Goal: Transaction & Acquisition: Purchase product/service

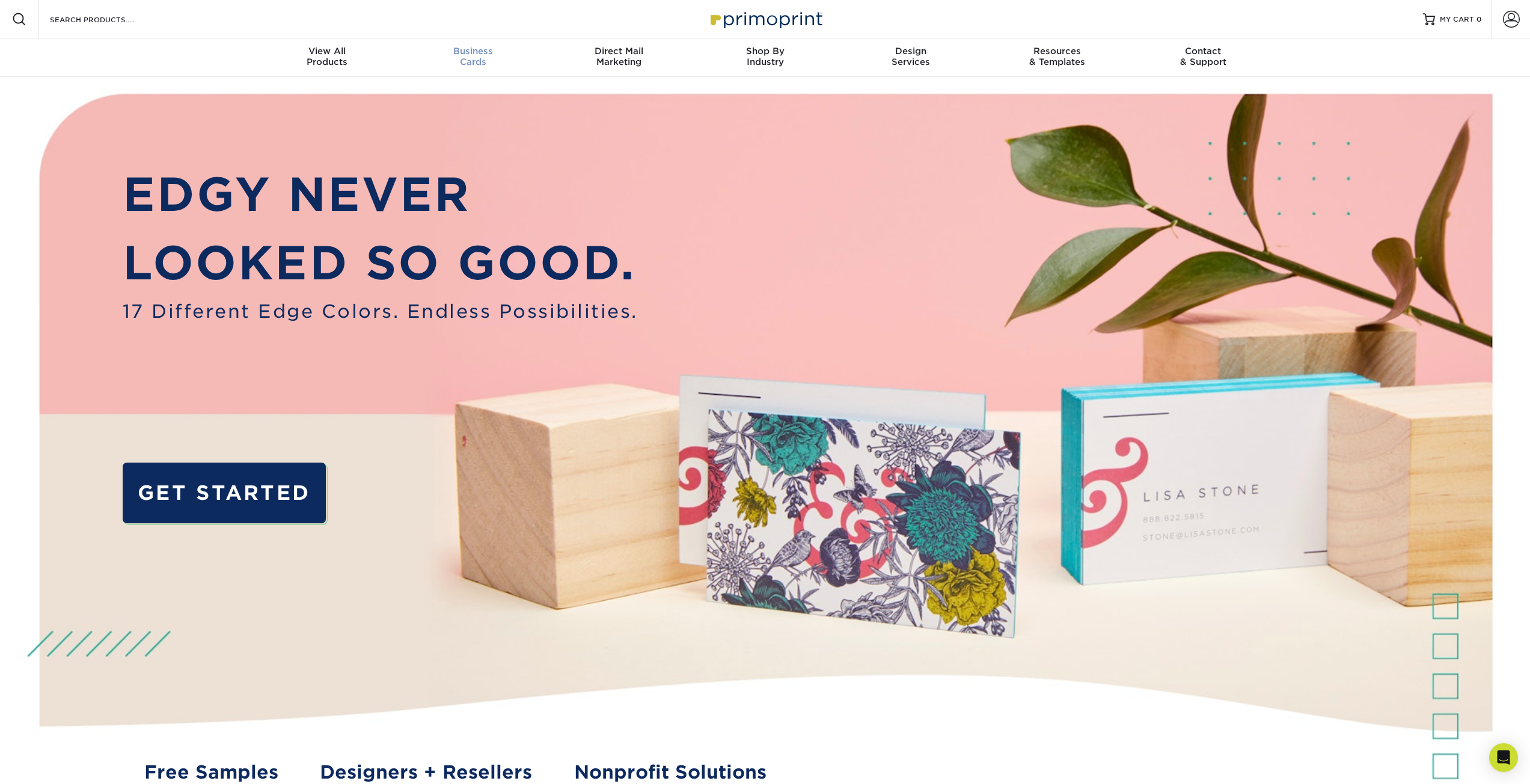
click at [468, 59] on div "Business Cards" at bounding box center [473, 57] width 146 height 21
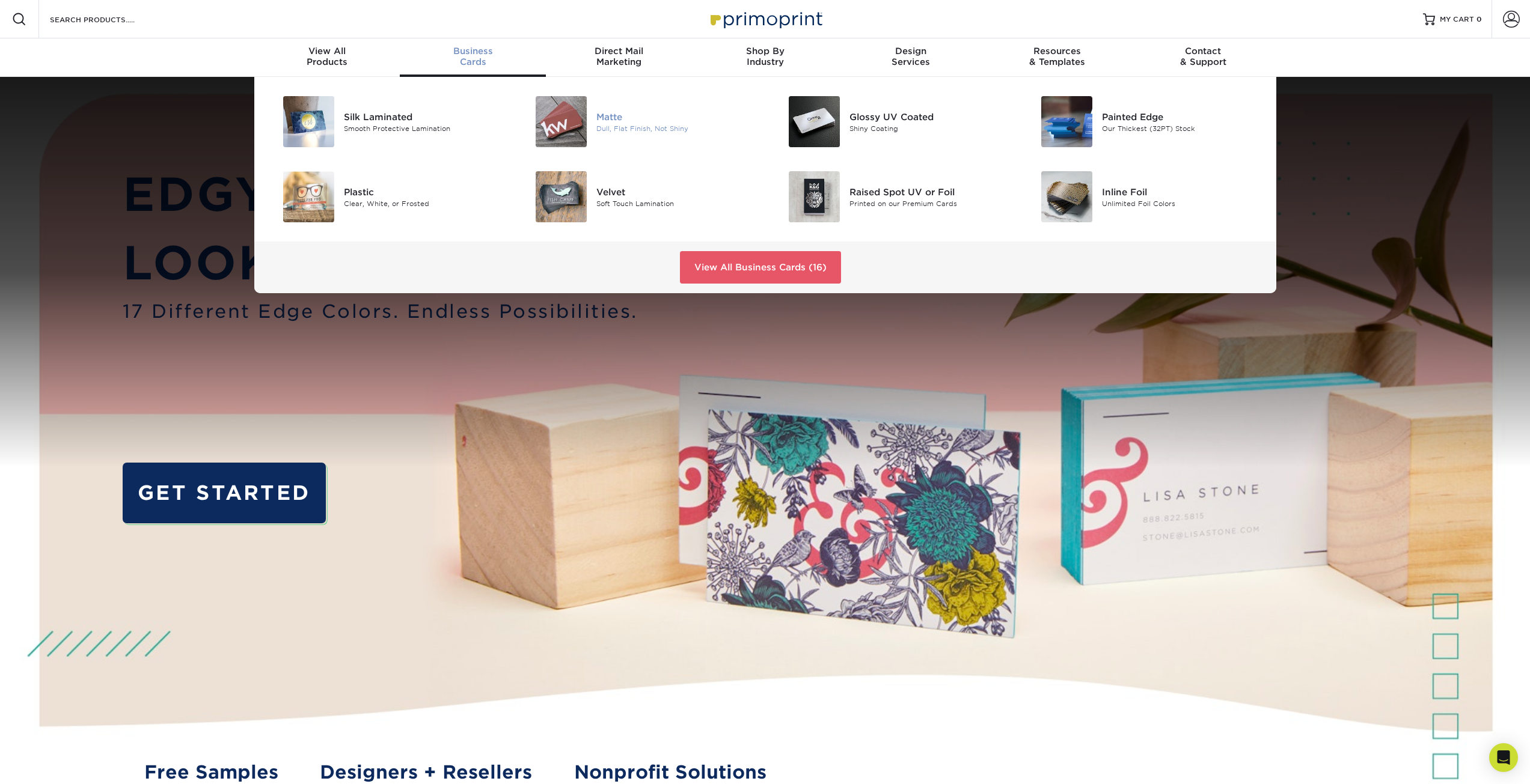
click at [647, 125] on div "Dull, Flat Finish, Not Shiny" at bounding box center [676, 128] width 160 height 10
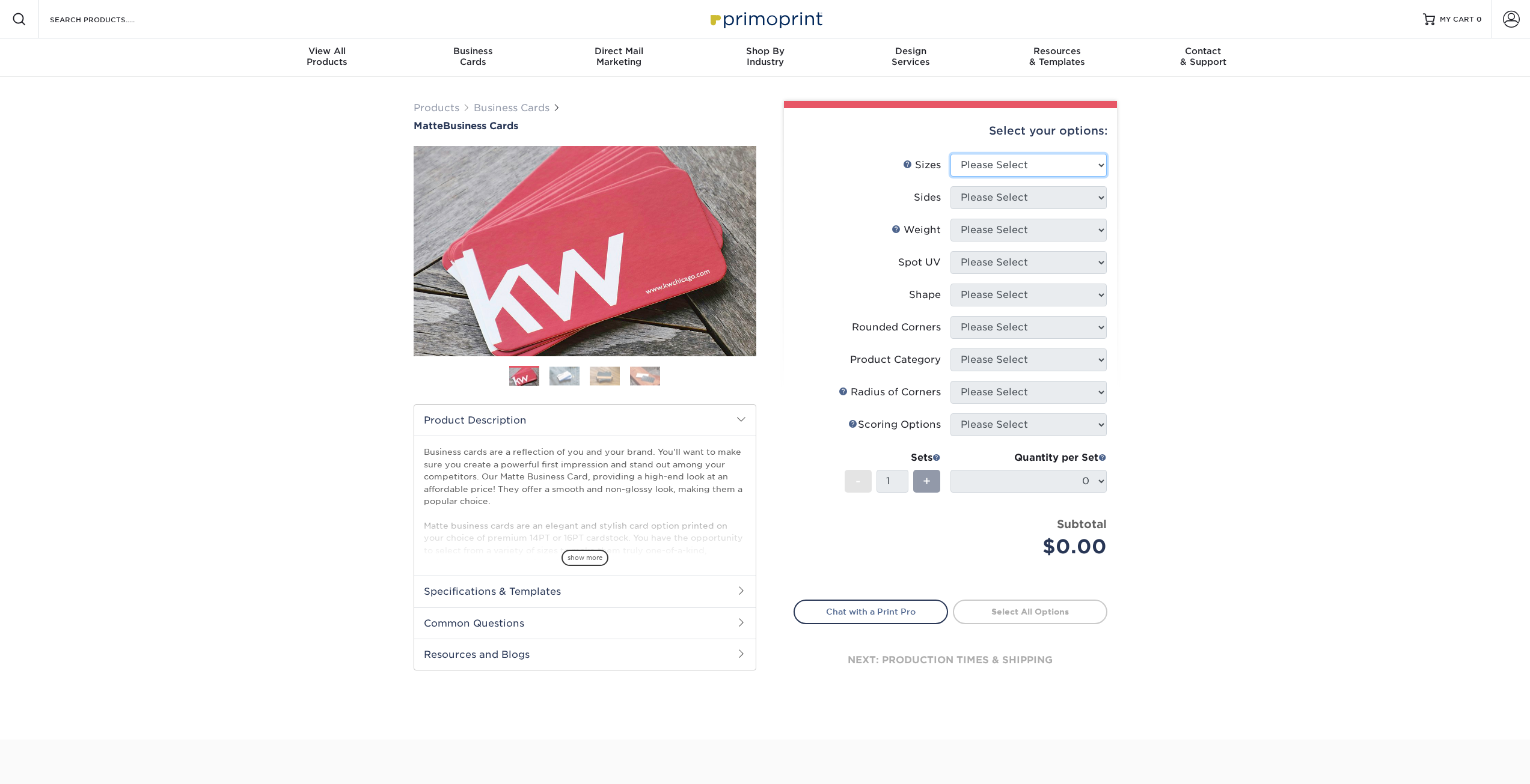
click at [1030, 158] on select "Please Select 1.5" x 3.5" - Mini 1.75" x 3.5" - Mini 2" x 2" - Square 2" x 3" -…" at bounding box center [1028, 165] width 156 height 23
select select "2.00x3.50"
click at [950, 154] on select "Please Select 1.5" x 3.5" - Mini 1.75" x 3.5" - Mini 2" x 2" - Square 2" x 3" -…" at bounding box center [1028, 165] width 156 height 23
click at [1066, 194] on select "Please Select Print Both Sides Print Front Only" at bounding box center [1028, 198] width 156 height 23
select select "13abbda7-1d64-4f25-8bb2-c179b224825d"
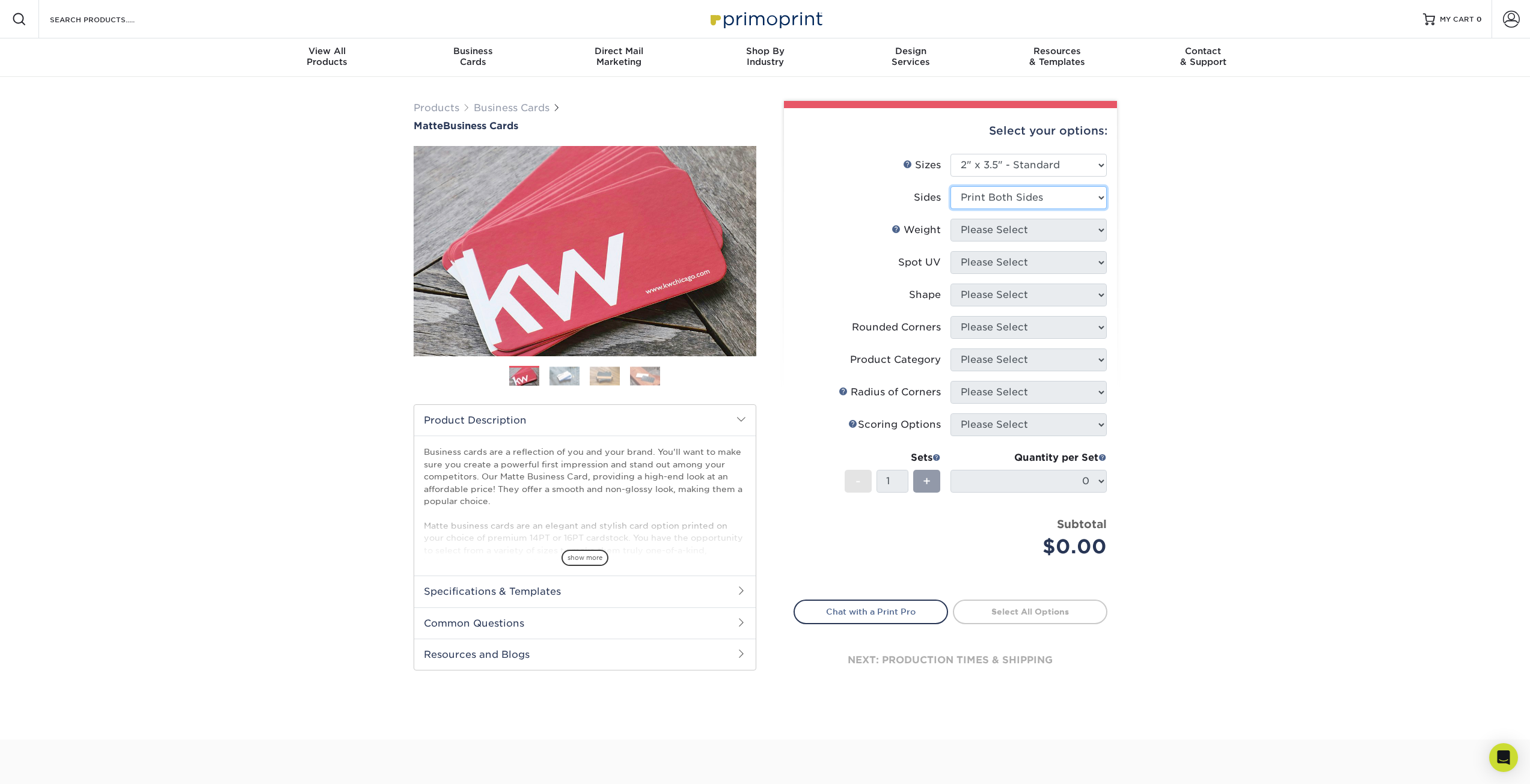
click at [950, 187] on select "Please Select Print Both Sides Print Front Only" at bounding box center [1028, 198] width 156 height 23
click at [1071, 232] on select "Please Select 16PT 14PT" at bounding box center [1028, 230] width 156 height 23
select select "16PT"
click at [950, 219] on select "Please Select 16PT 14PT" at bounding box center [1028, 230] width 156 height 23
click at [1056, 263] on select "Please Select No Spot UV Front and Back (Both Sides) Front Only Back Only" at bounding box center [1028, 263] width 156 height 23
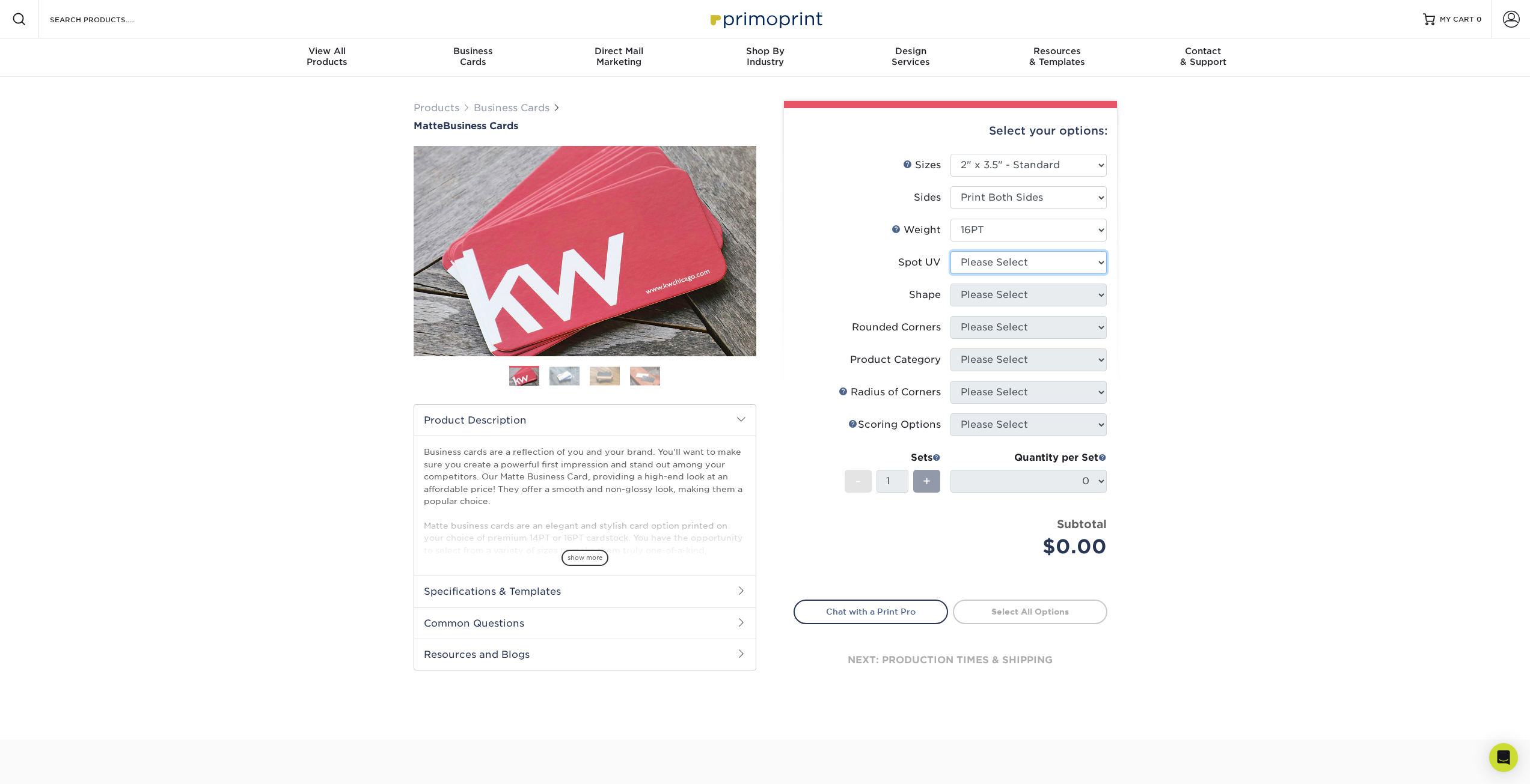
select select "3"
click at [950, 251] on select "Please Select No Spot UV Front and Back (Both Sides) Front Only Back Only" at bounding box center [1028, 263] width 156 height 23
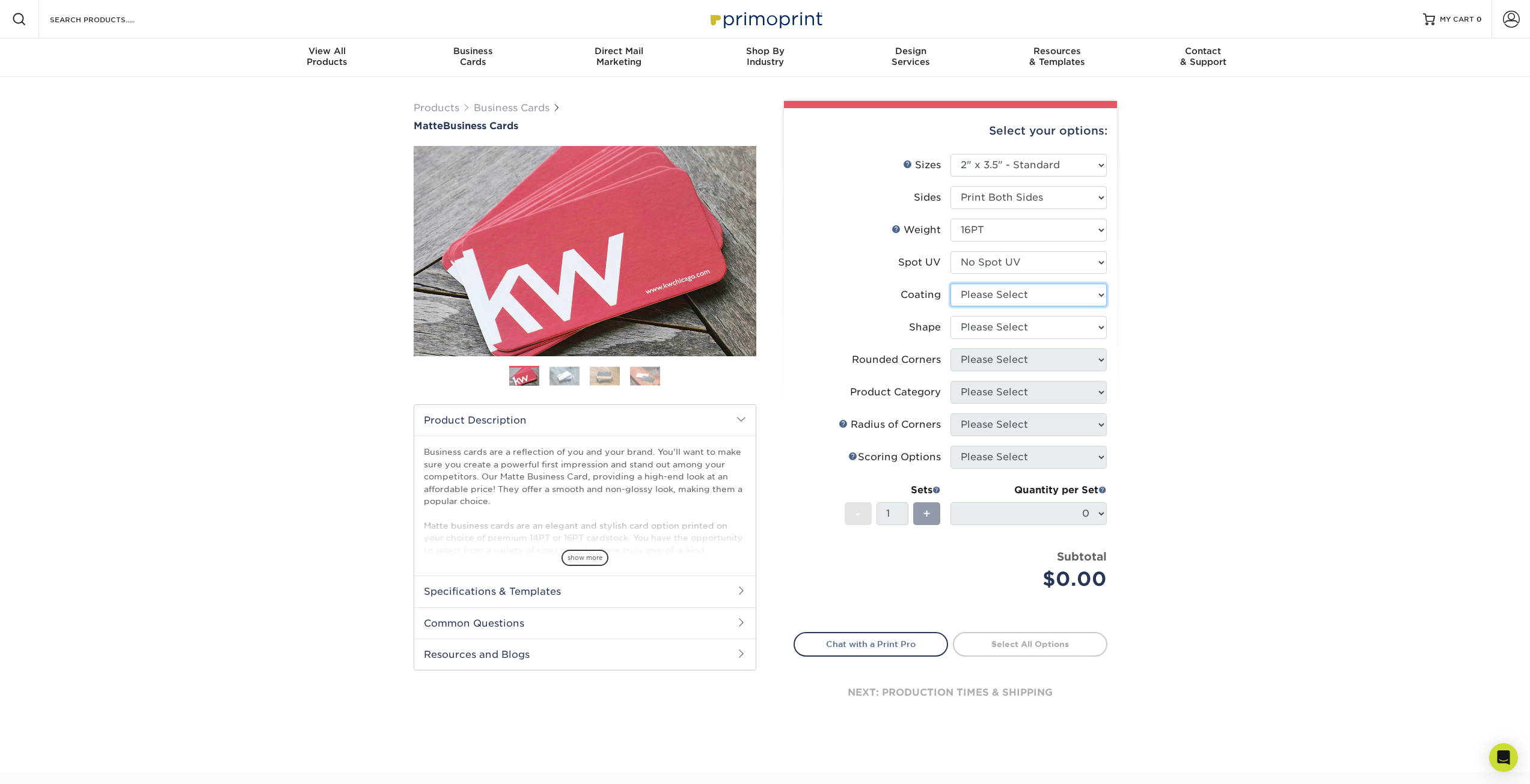
click at [1054, 293] on select at bounding box center [1028, 295] width 156 height 23
select select "121bb7b5-3b4d-429f-bd8d-bbf80e953313"
click at [950, 284] on select at bounding box center [1028, 295] width 156 height 23
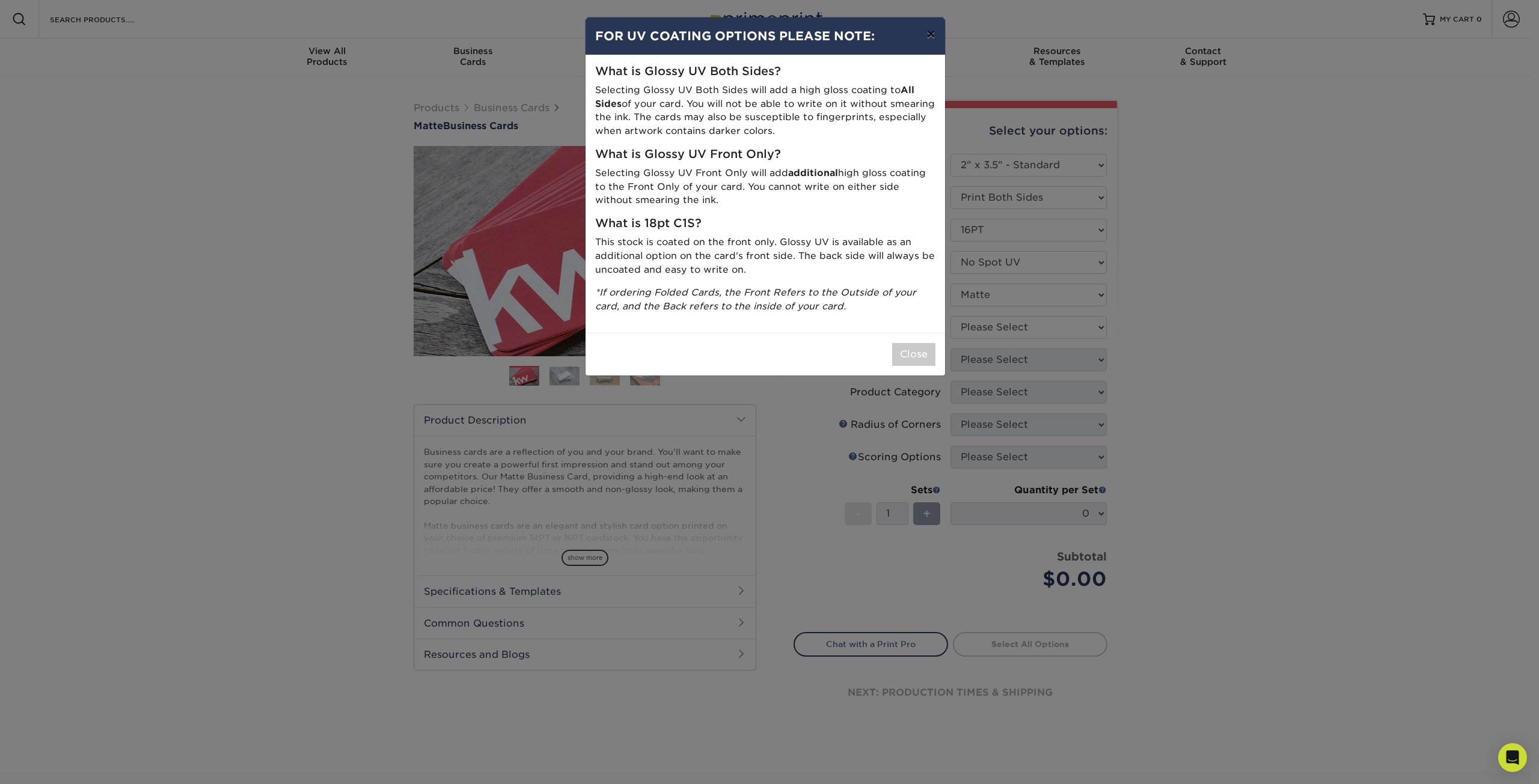
click at [933, 33] on button "×" at bounding box center [931, 35] width 28 height 34
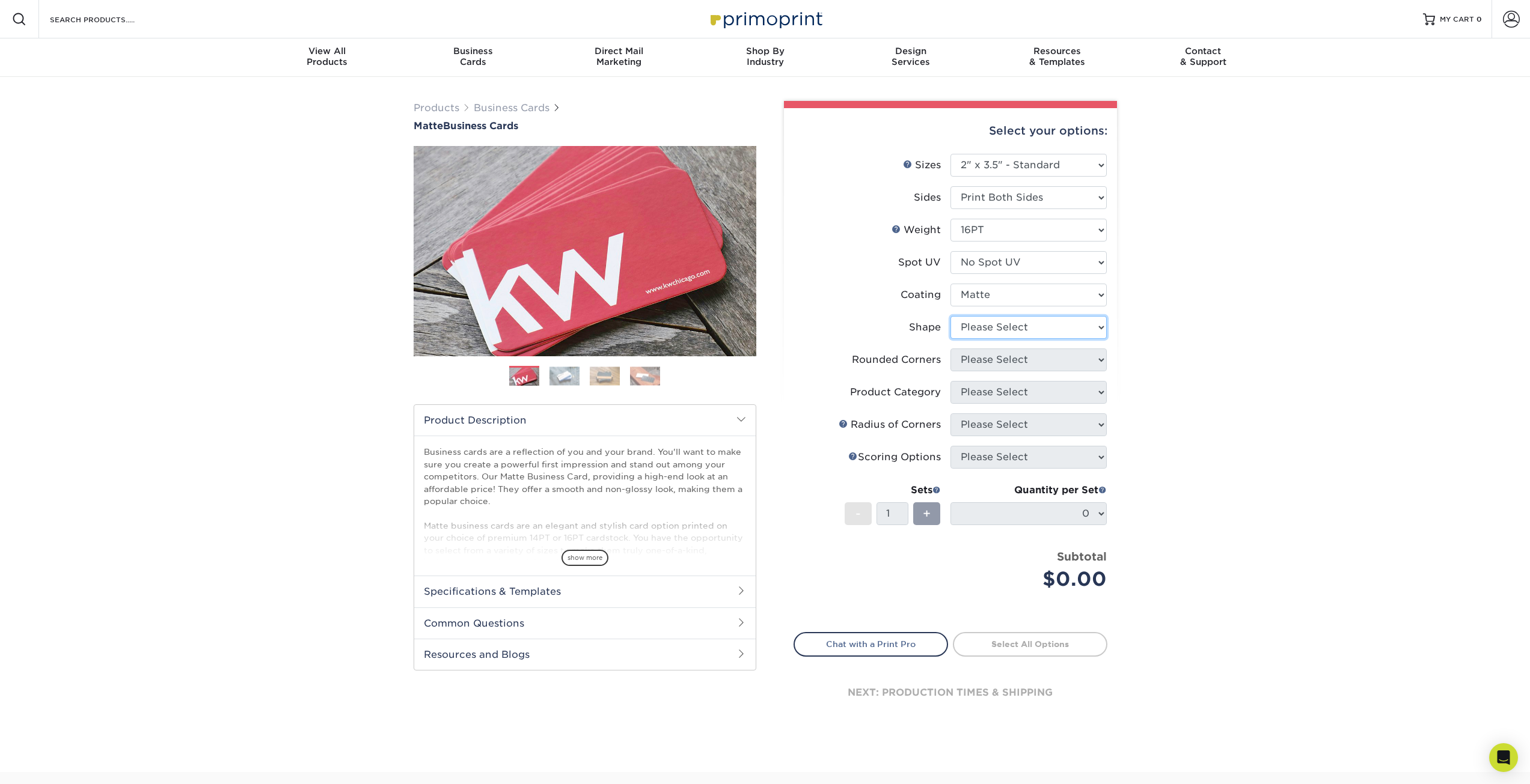
click at [1029, 325] on select "Please Select Standard Oval" at bounding box center [1028, 327] width 156 height 23
select select "standard"
click at [950, 316] on select "Please Select Standard Oval" at bounding box center [1028, 327] width 156 height 23
click at [1051, 263] on select "Please Select No Spot UV Front and Back (Both Sides) Front Only Back Only" at bounding box center [1028, 263] width 156 height 23
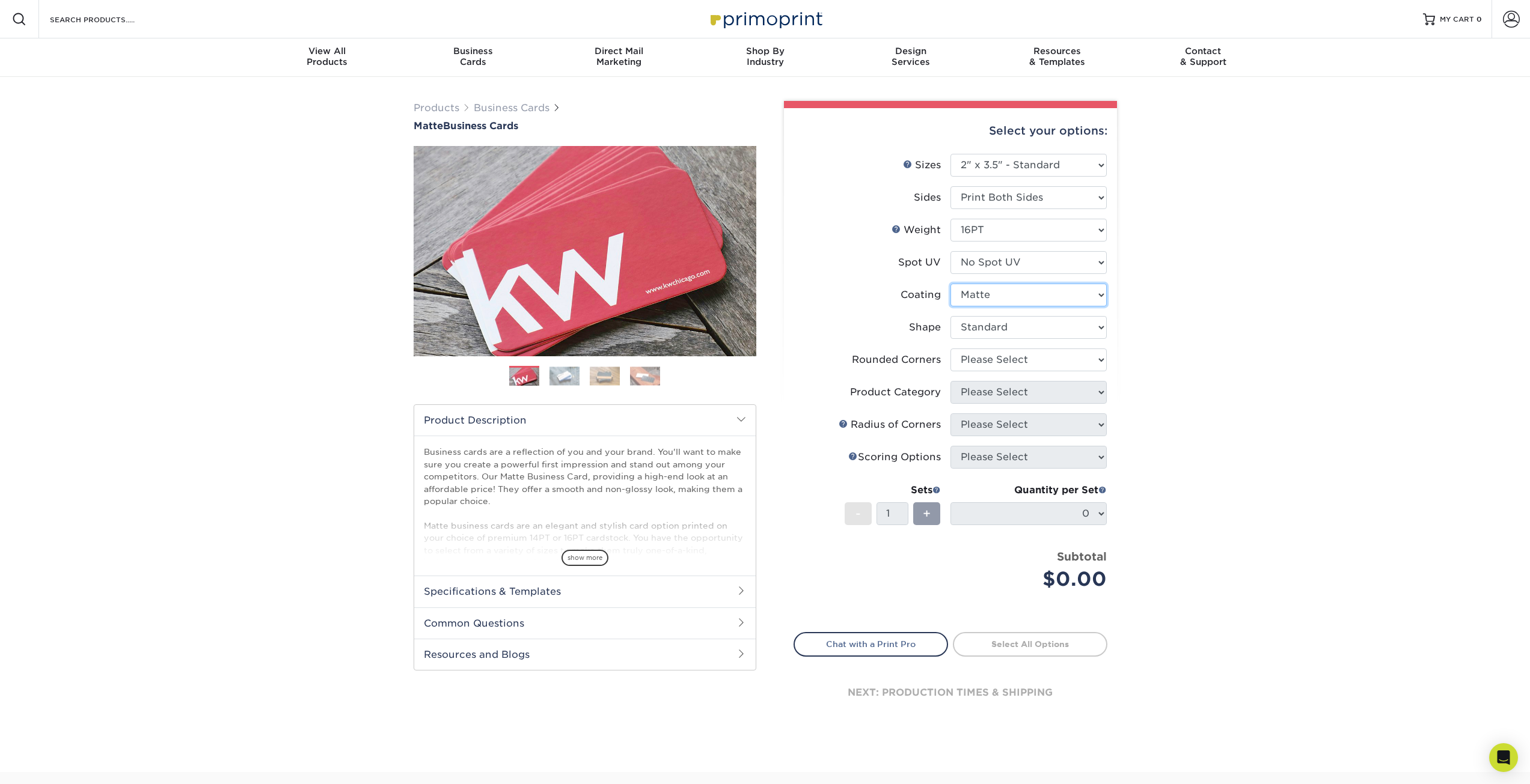
click at [1022, 297] on select at bounding box center [1028, 295] width 156 height 23
click at [950, 284] on select at bounding box center [1028, 295] width 156 height 23
click at [1135, 304] on div "Products Business Cards Matte Business Cards Previous Next 100 $ 9" at bounding box center [765, 424] width 1530 height 695
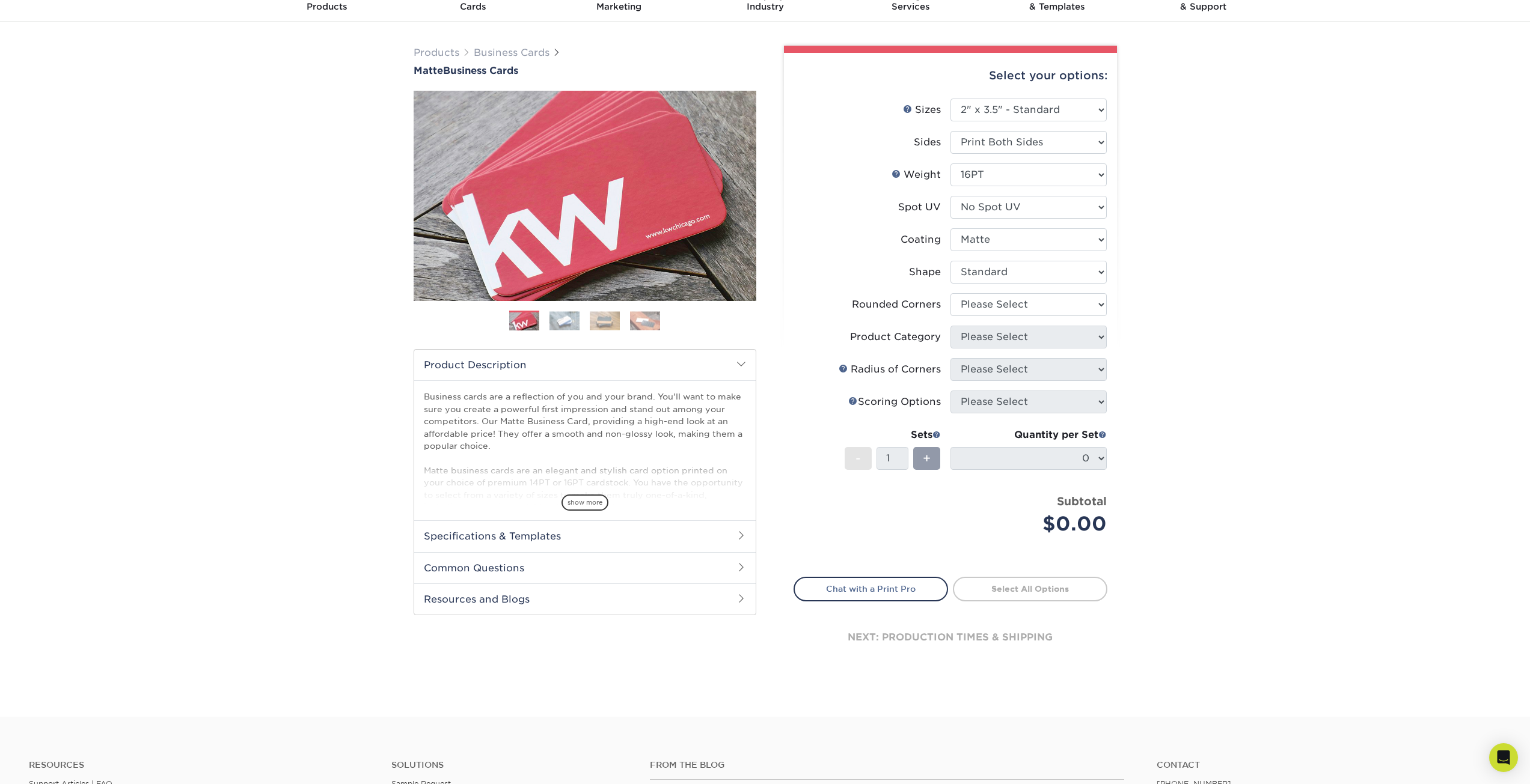
scroll to position [60, 0]
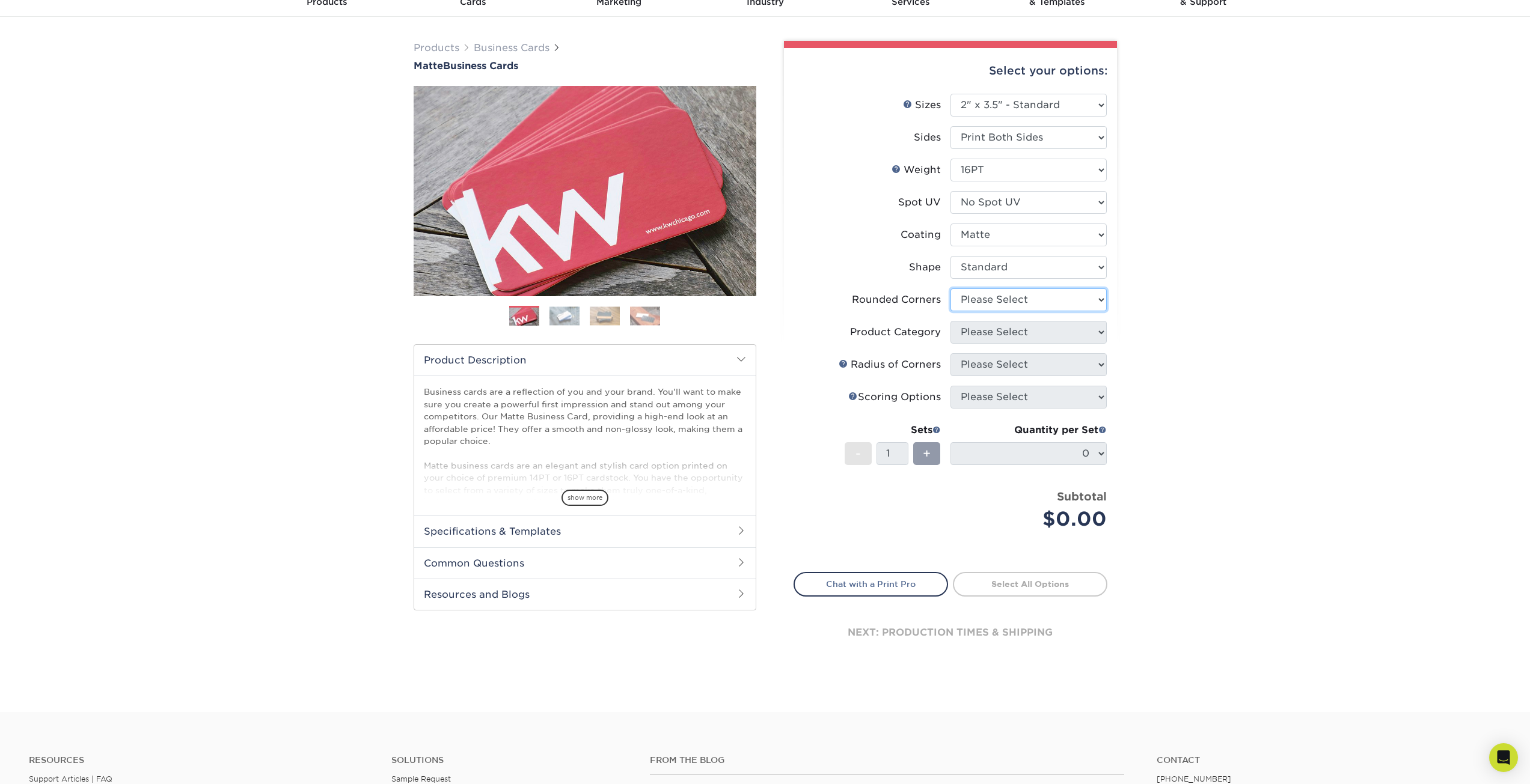
click at [1056, 300] on select "Please Select Yes - Round 2 Corners Yes - Round 4 Corners No" at bounding box center [1028, 300] width 156 height 23
select select "0"
click at [950, 288] on select "Please Select Yes - Round 2 Corners Yes - Round 4 Corners No" at bounding box center [1028, 300] width 156 height 23
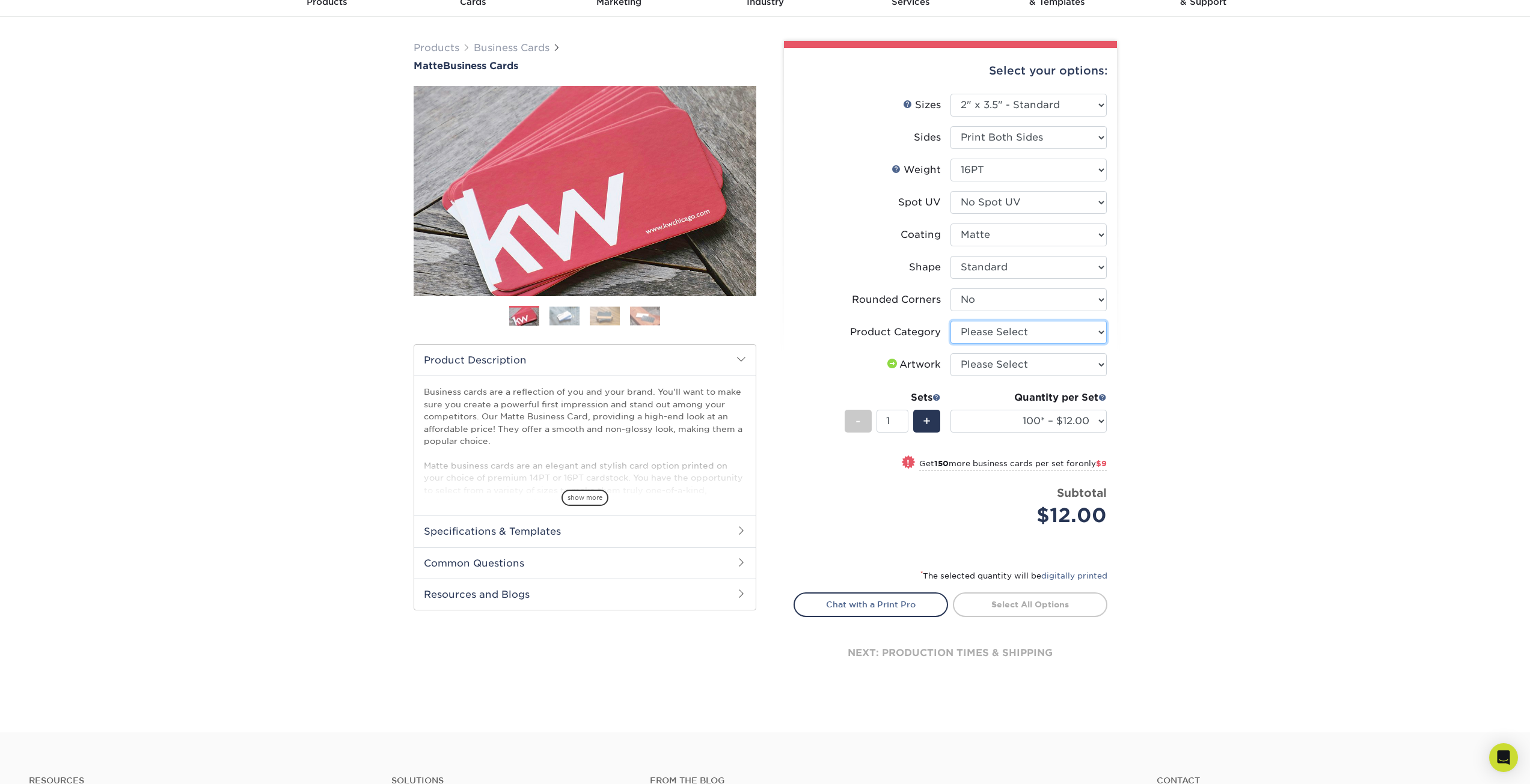
click at [1047, 333] on select "Please Select Business Cards" at bounding box center [1028, 332] width 156 height 23
select select "3b5148f1-0588-4f88-a218-97bcfdce65c1"
click at [950, 321] on select "Please Select Business Cards" at bounding box center [1028, 332] width 156 height 23
click at [1035, 363] on select "Please Select I will upload files I need a design - $100" at bounding box center [1028, 365] width 156 height 23
select select "upload"
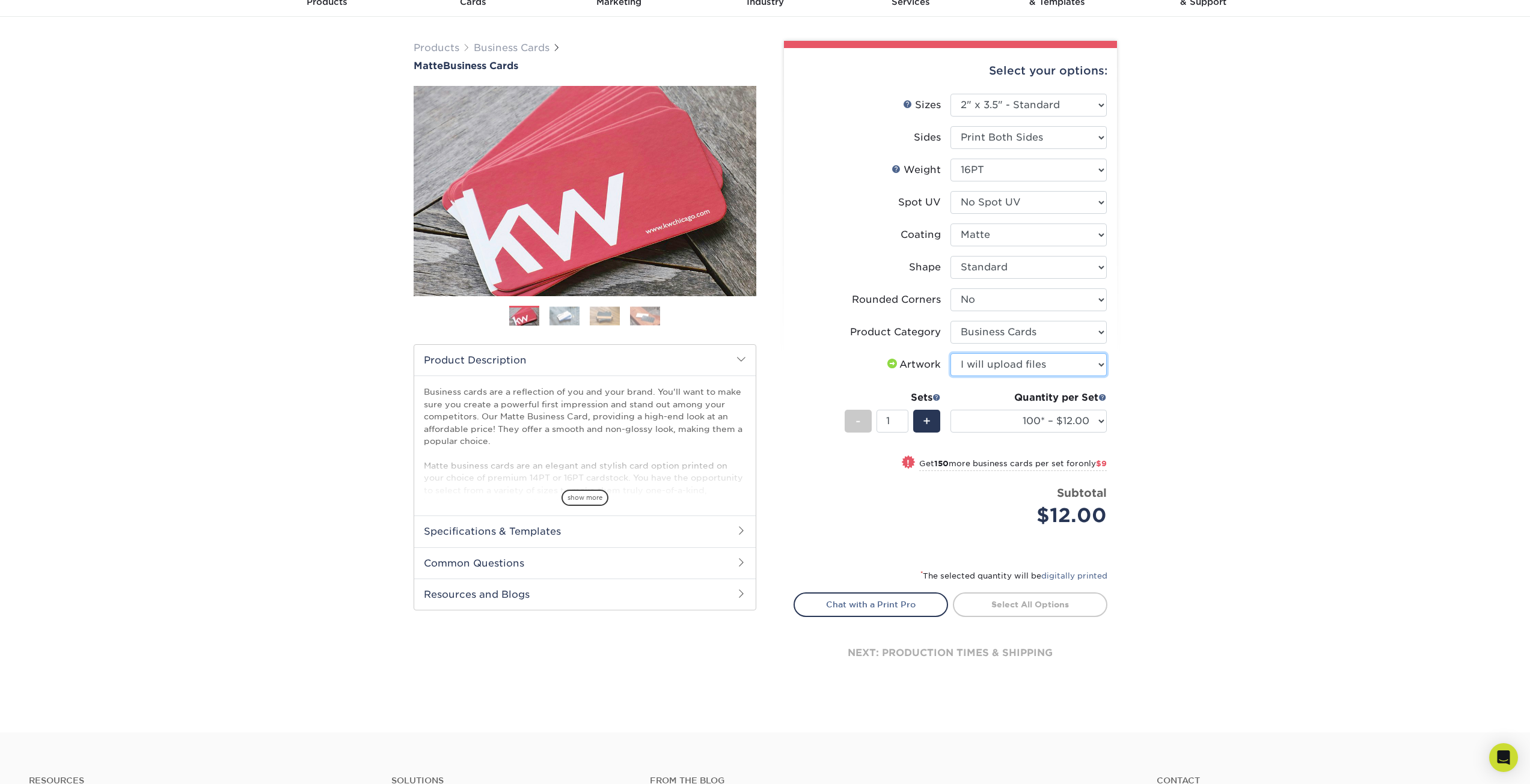
click at [950, 354] on select "Please Select I will upload files I need a design - $100" at bounding box center [1028, 365] width 156 height 23
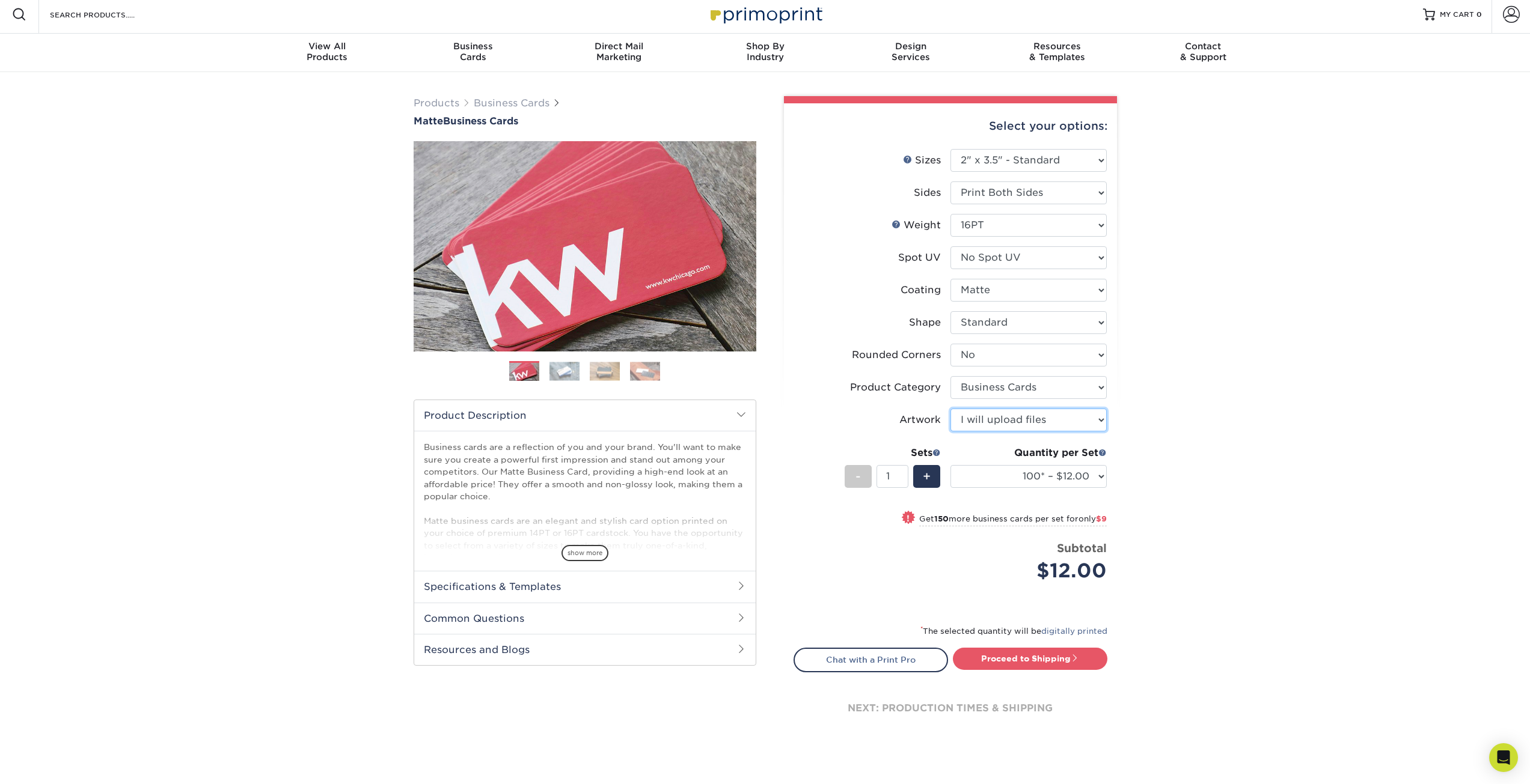
scroll to position [0, 0]
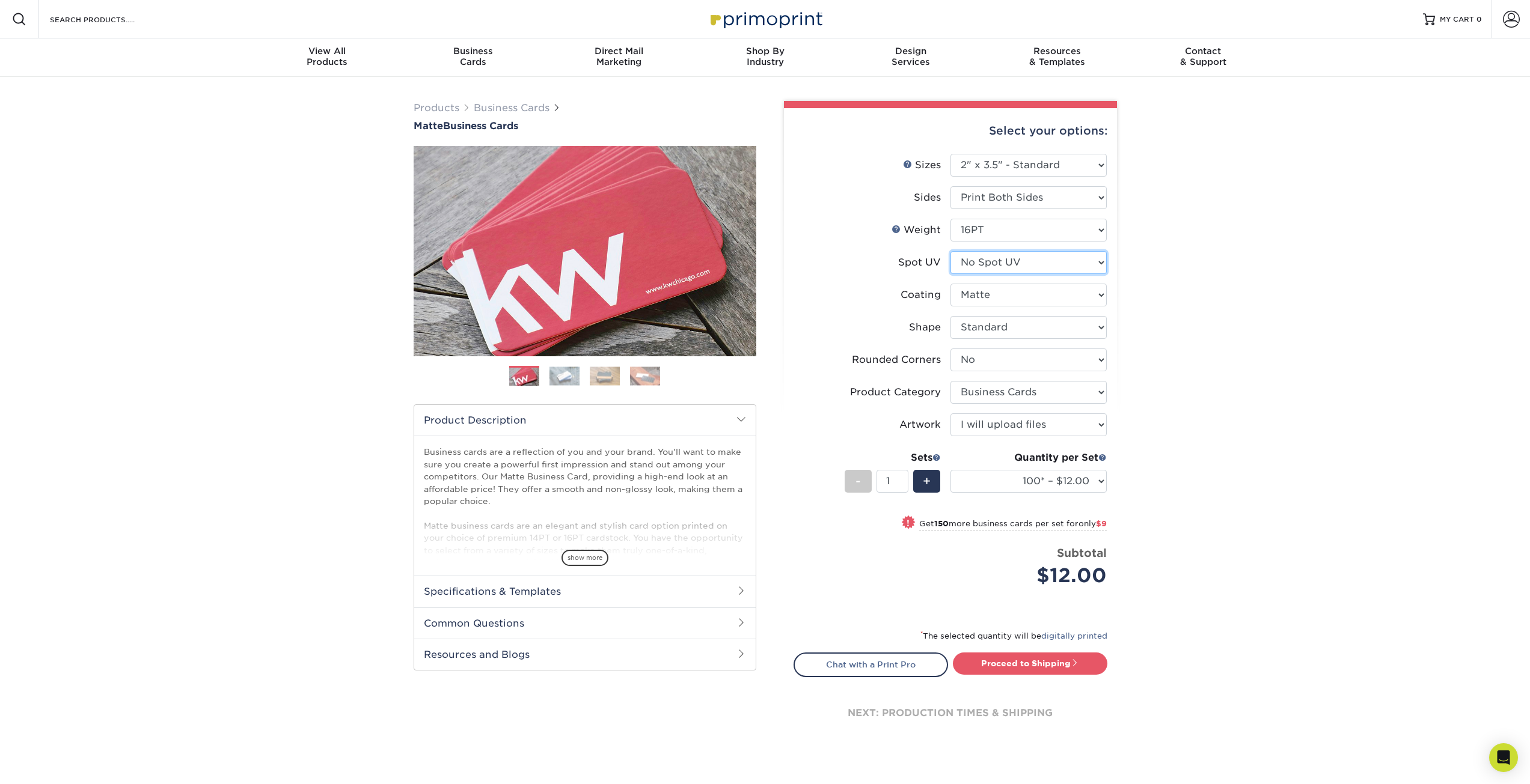
click at [1005, 266] on select "Please Select No Spot UV Front and Back (Both Sides) Front Only Back Only" at bounding box center [1028, 263] width 156 height 23
click at [684, 593] on h2 "Specifications & Templates" at bounding box center [584, 591] width 341 height 31
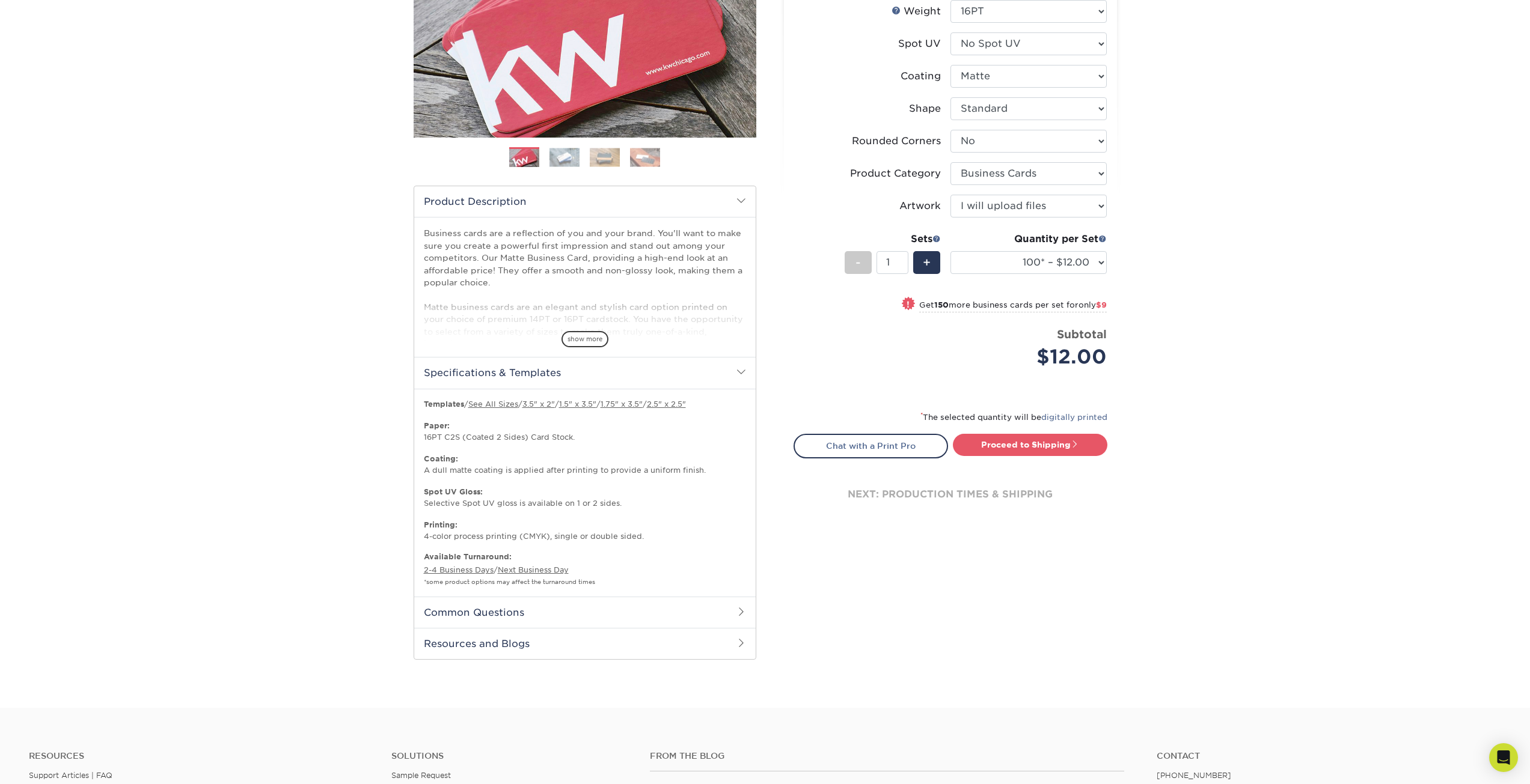
scroll to position [180, 0]
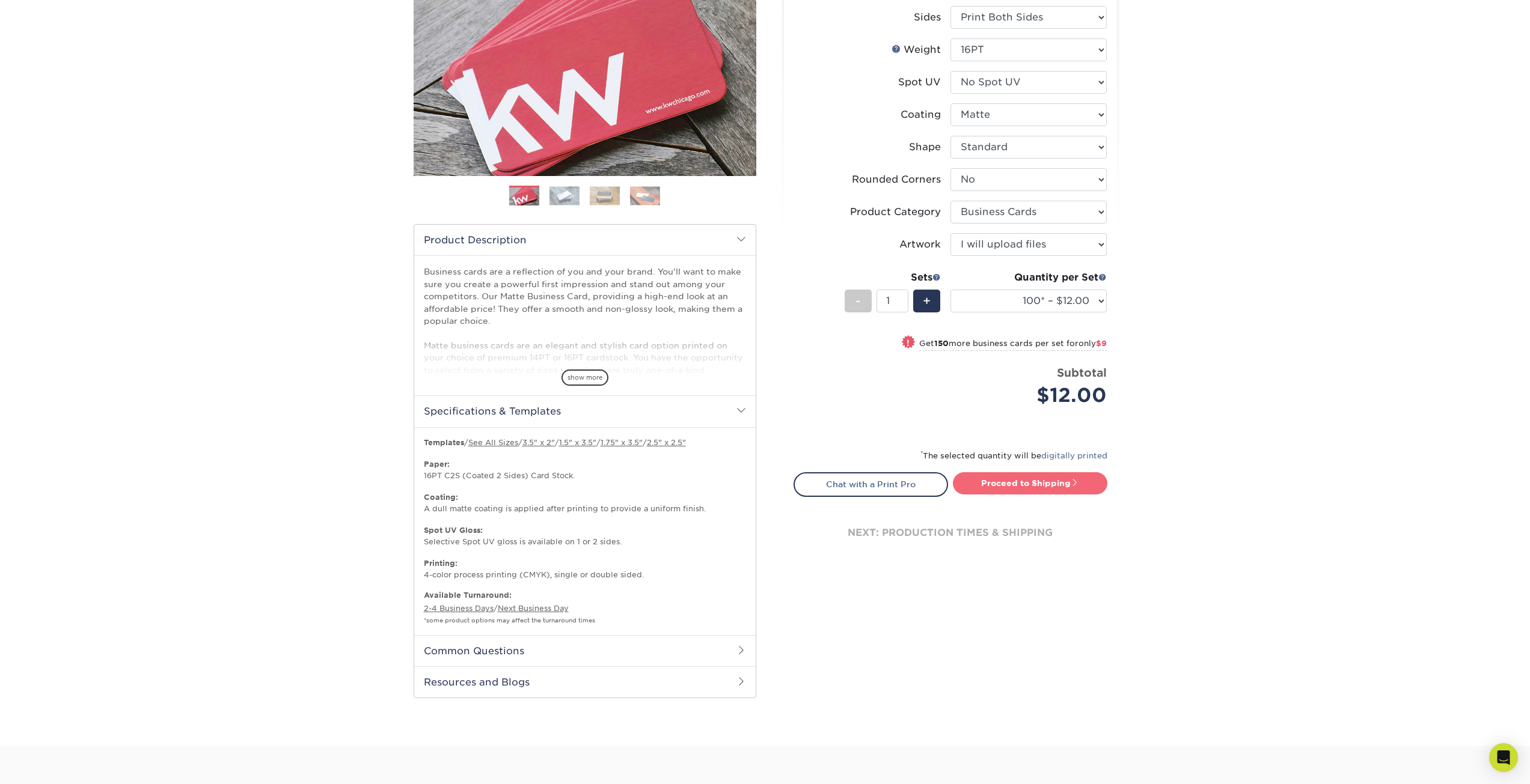
click at [1071, 484] on link "Proceed to Shipping" at bounding box center [1030, 483] width 155 height 21
type input "Set 1"
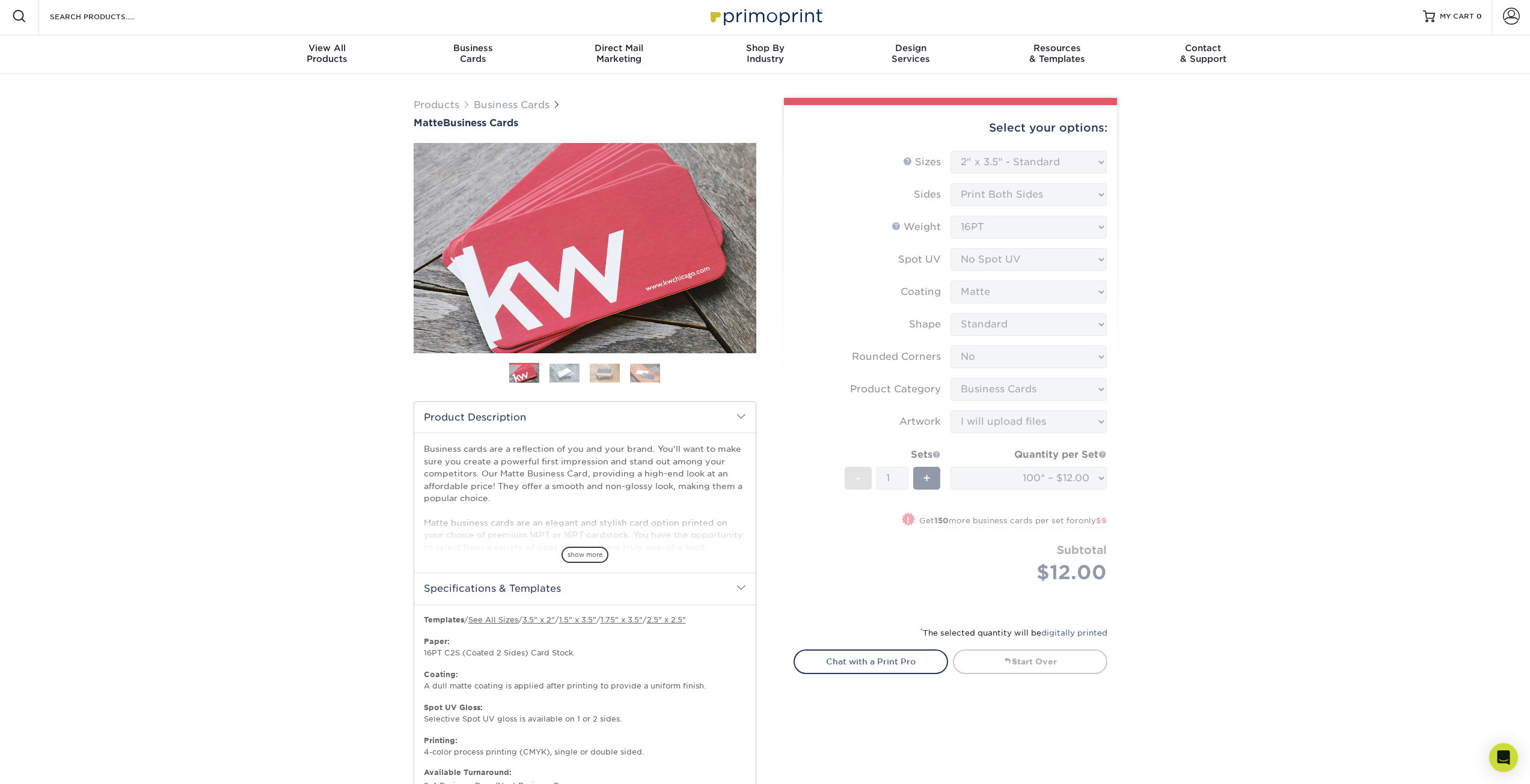
scroll to position [0, 0]
